Goal: Connect with others: Connect with others

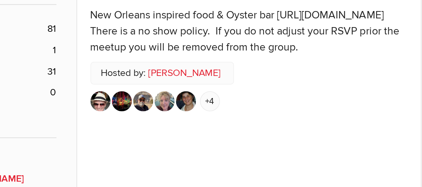
scroll to position [219, 0]
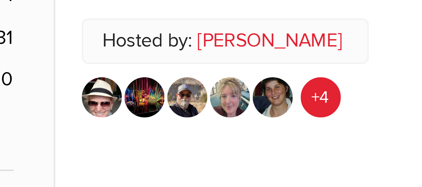
click at [153, 103] on link "+4" at bounding box center [155, 103] width 10 height 10
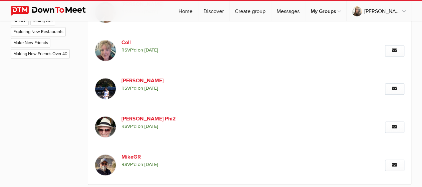
scroll to position [364, 0]
